Goal: Information Seeking & Learning: Learn about a topic

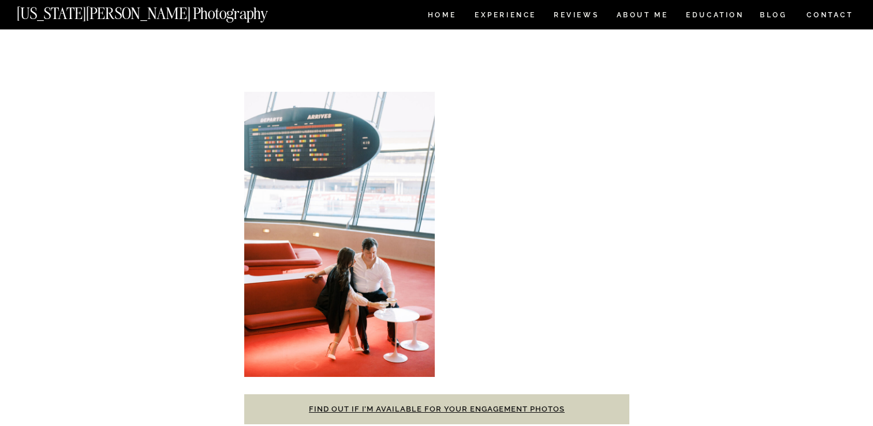
scroll to position [11469, 0]
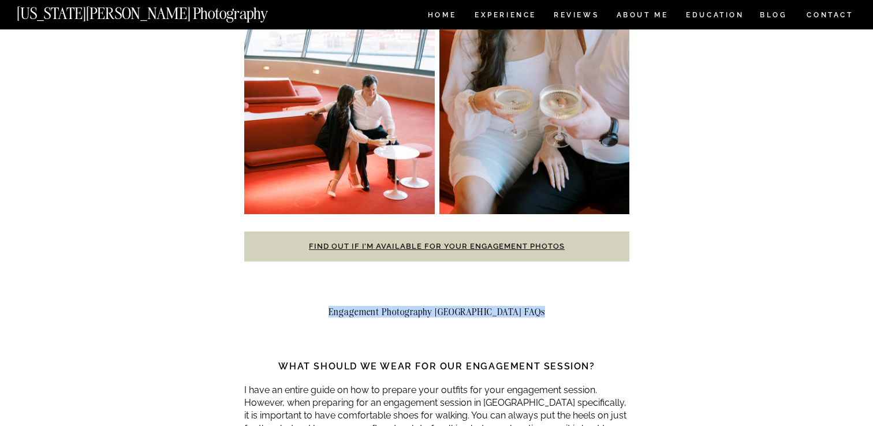
scroll to position [11645, 0]
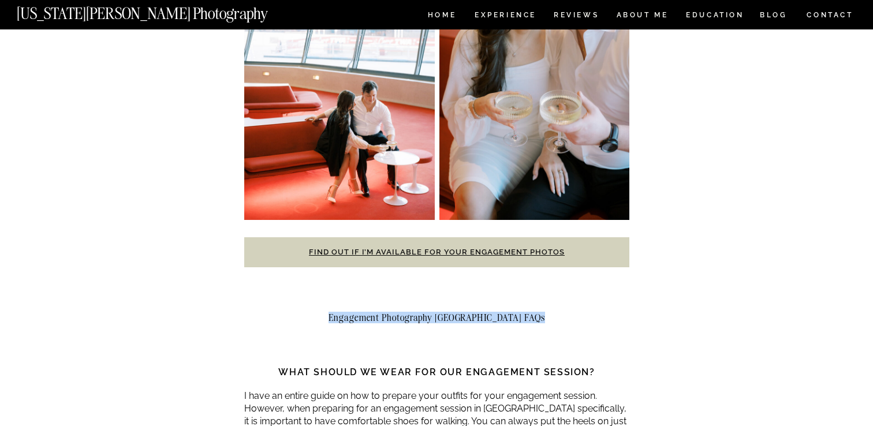
copy div "Engagement Photography NYC FAQs"
click at [275, 366] on h3 "What should we wear for our engagement session?" at bounding box center [436, 373] width 385 height 14
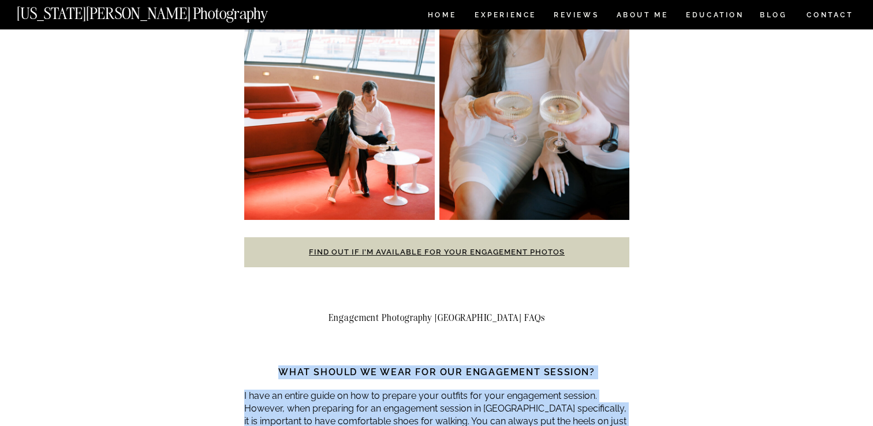
drag, startPoint x: 277, startPoint y: 169, endPoint x: 443, endPoint y: 297, distance: 210.4
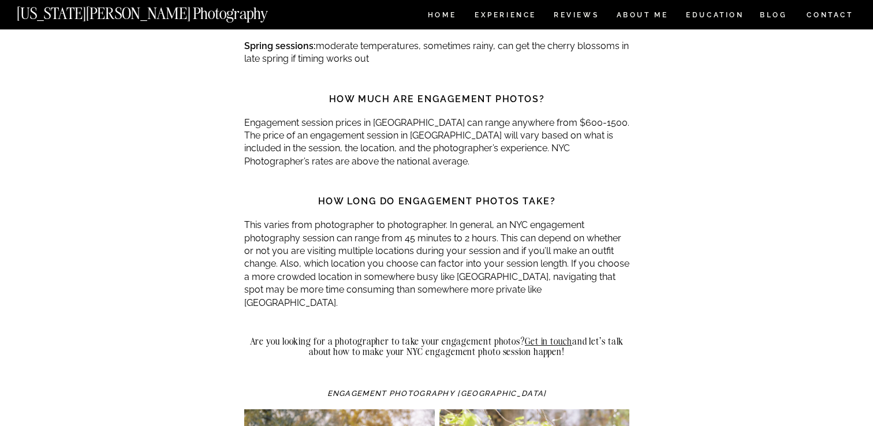
scroll to position [12508, 0]
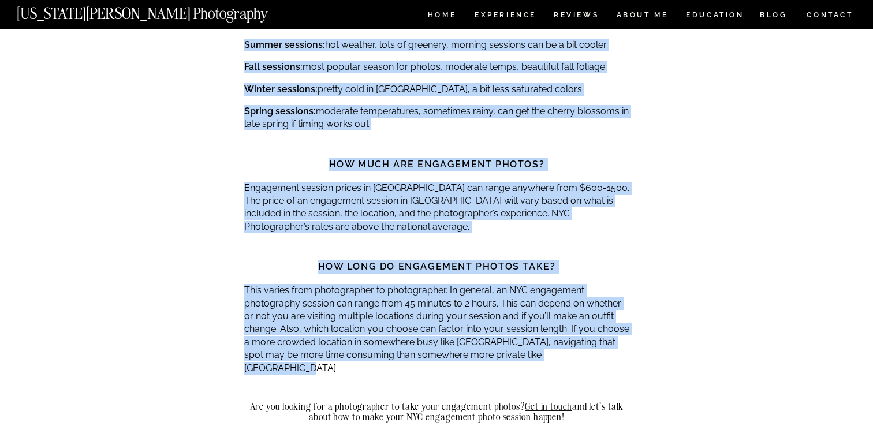
click at [594, 284] on p "This varies from photographer to photographer. In general, an NYC engagement ph…" at bounding box center [436, 329] width 385 height 91
copy div "What should we wear for our engagement session? I have an entire guide on how t…"
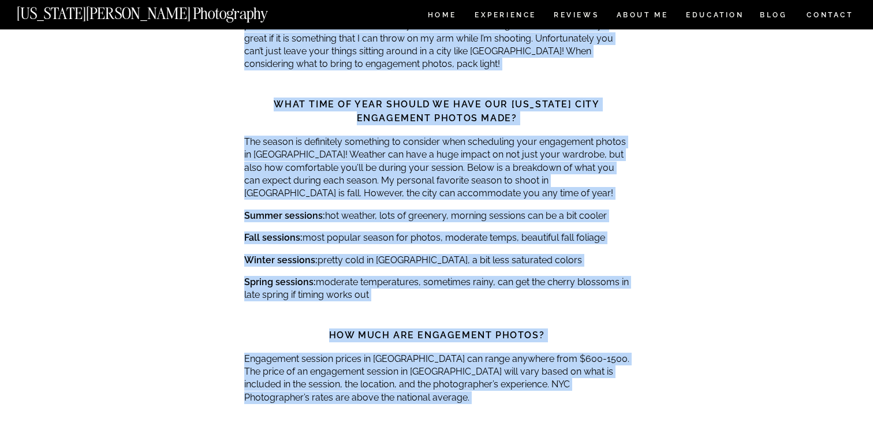
scroll to position [12573, 0]
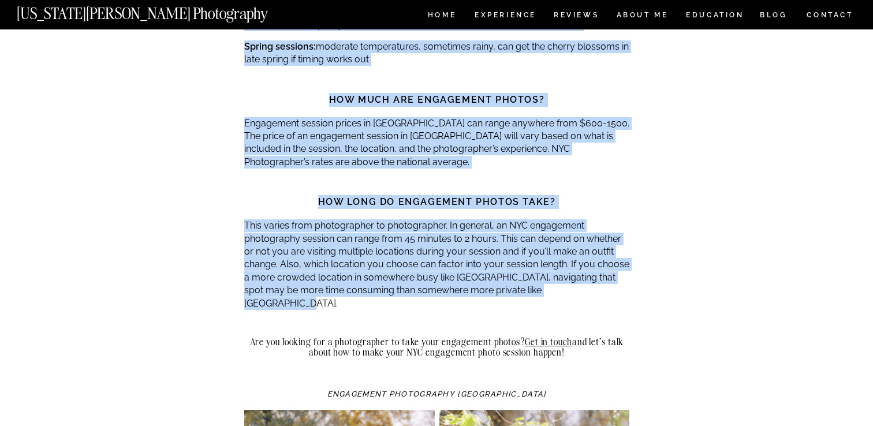
copy div "What should we wear for our engagement session? I have an entire guide on how t…"
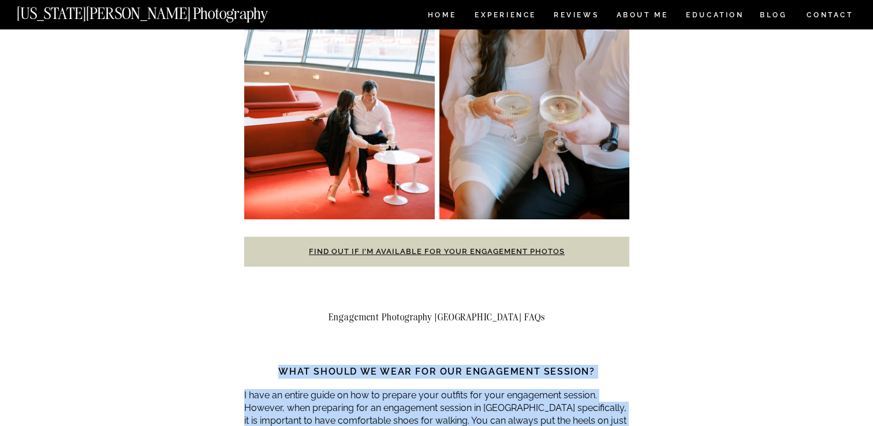
scroll to position [11617, 0]
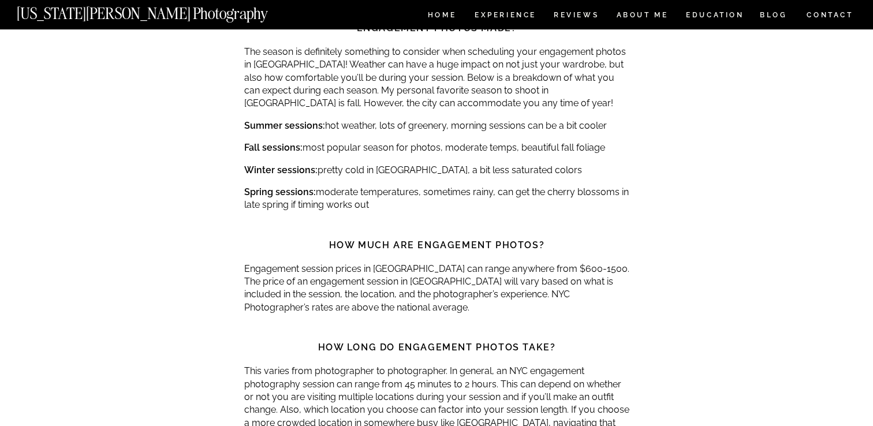
scroll to position [12570, 0]
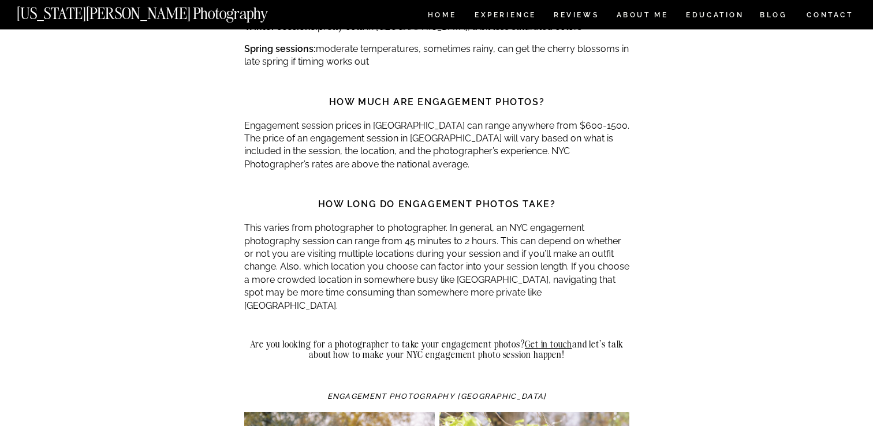
drag, startPoint x: 254, startPoint y: 124, endPoint x: 567, endPoint y: 138, distance: 313.4
click at [567, 339] on h2 "Are you looking for a photographer to take your engagement photos? Get in touch…" at bounding box center [436, 349] width 385 height 21
copy h2 "Are you looking for a photographer to take your engagement photos? Get in touch…"
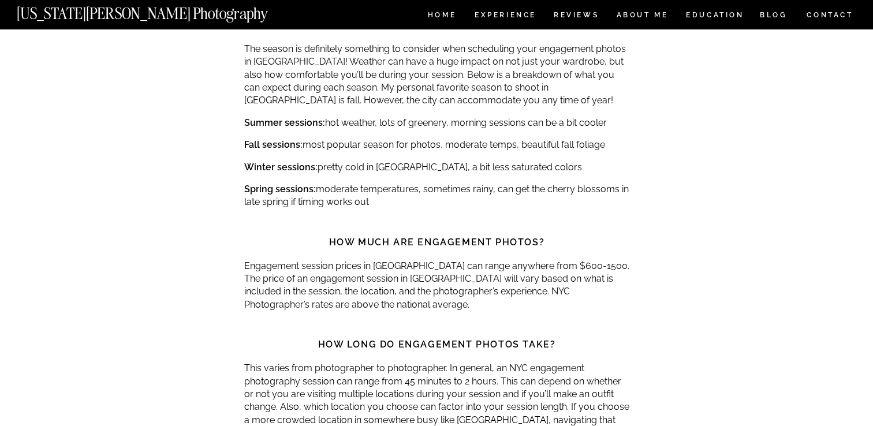
scroll to position [12402, 0]
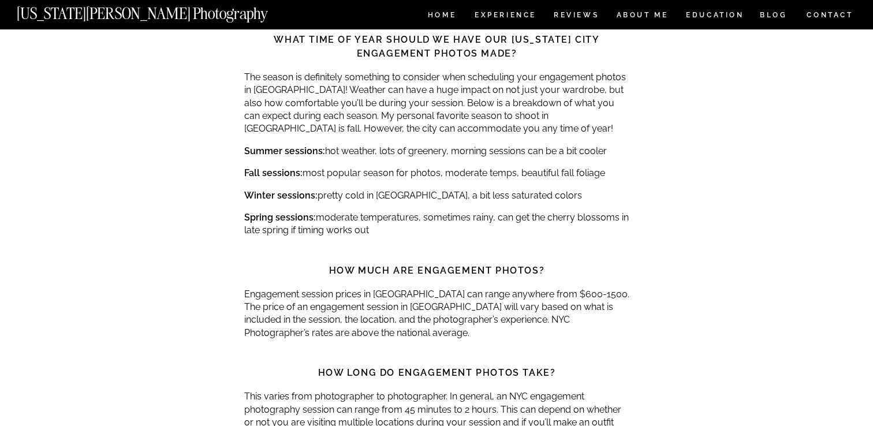
click at [303, 288] on p "Engagement session prices in NYC can range anywhere from $600-1500. The price o…" at bounding box center [436, 314] width 385 height 52
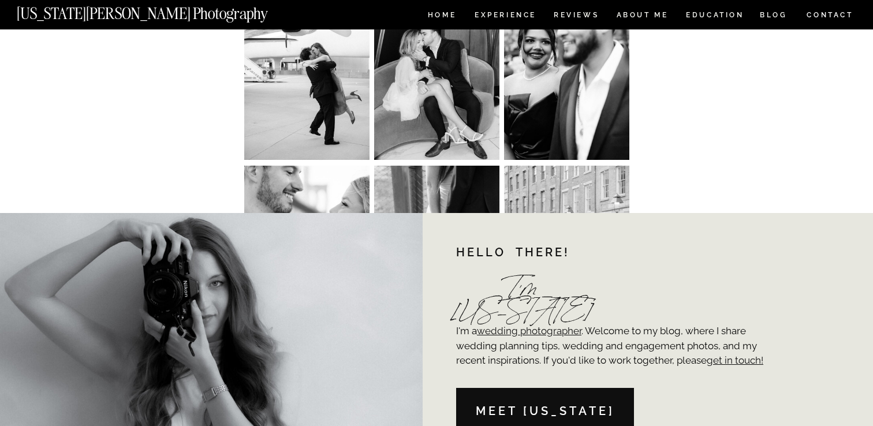
scroll to position [13497, 0]
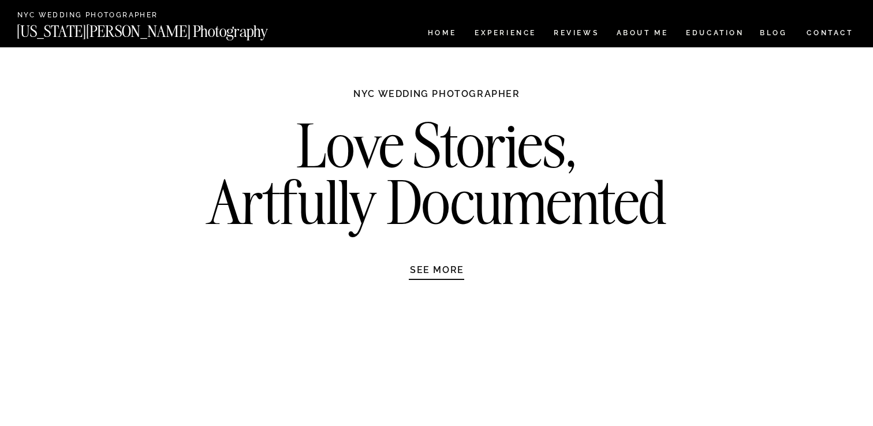
scroll to position [4065, 0]
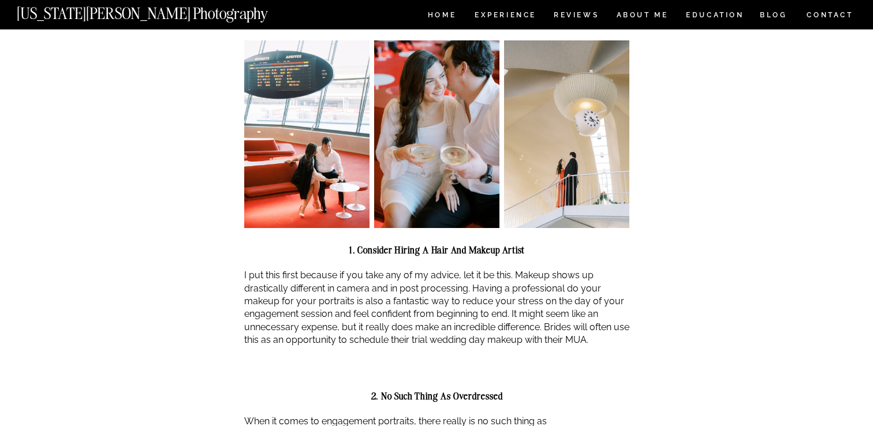
scroll to position [384, 0]
